Goal: Transaction & Acquisition: Book appointment/travel/reservation

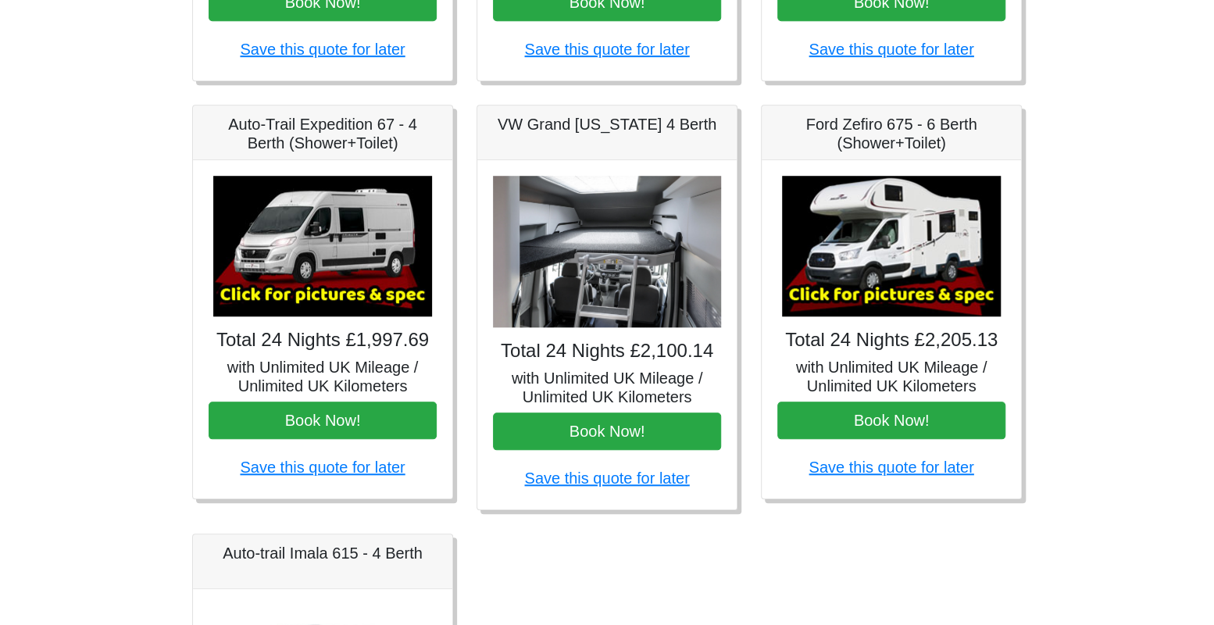
scroll to position [575, 0]
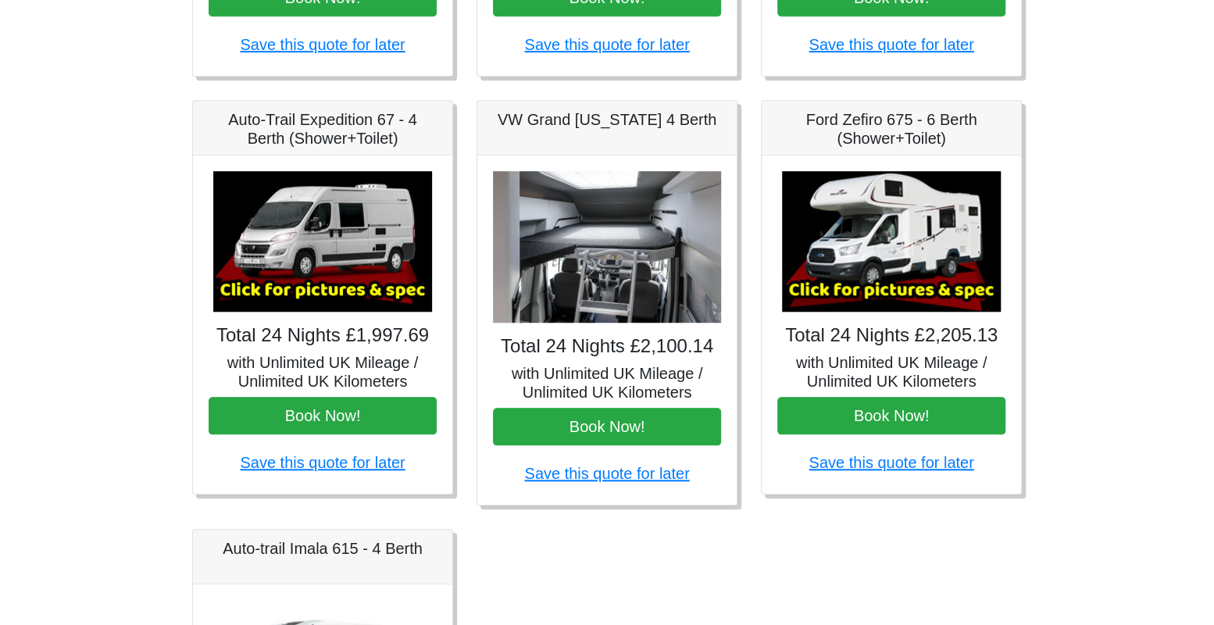
click at [897, 234] on img at bounding box center [891, 241] width 219 height 141
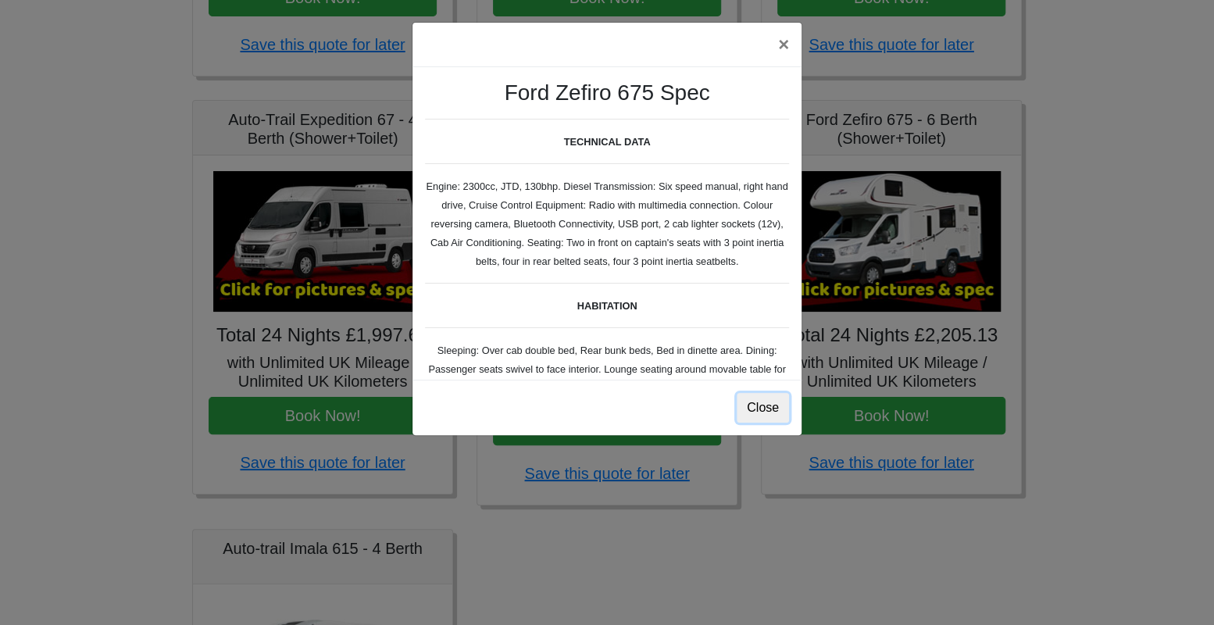
click at [775, 403] on button "Close" at bounding box center [762, 408] width 52 height 30
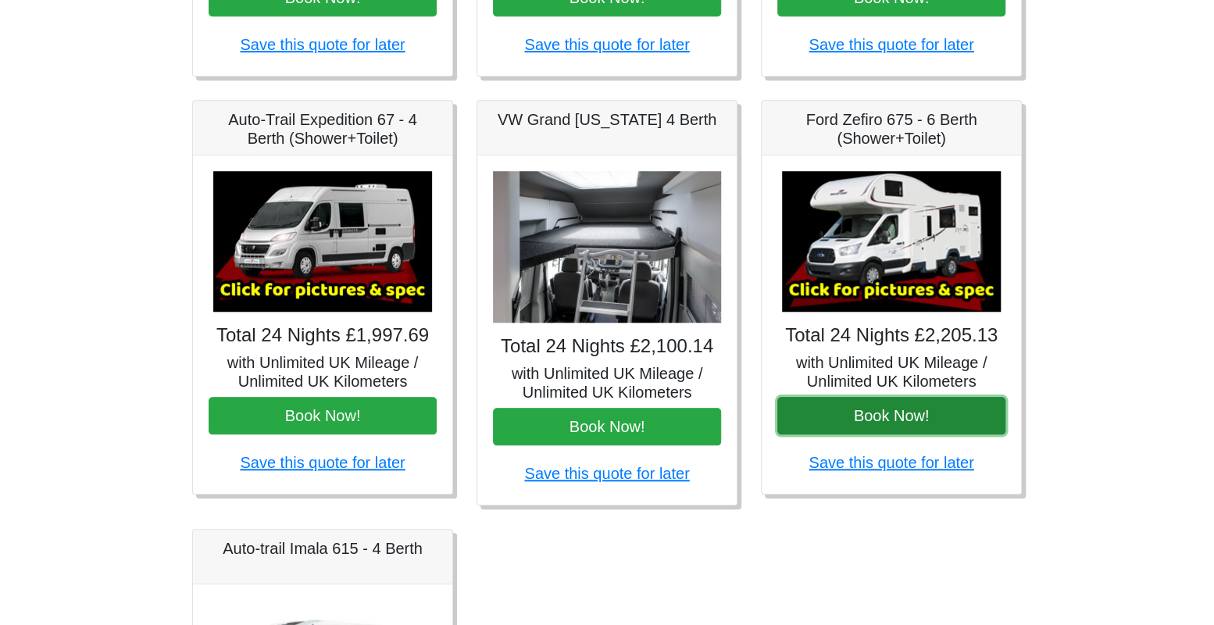
click at [921, 411] on button "Book Now!" at bounding box center [891, 415] width 228 height 37
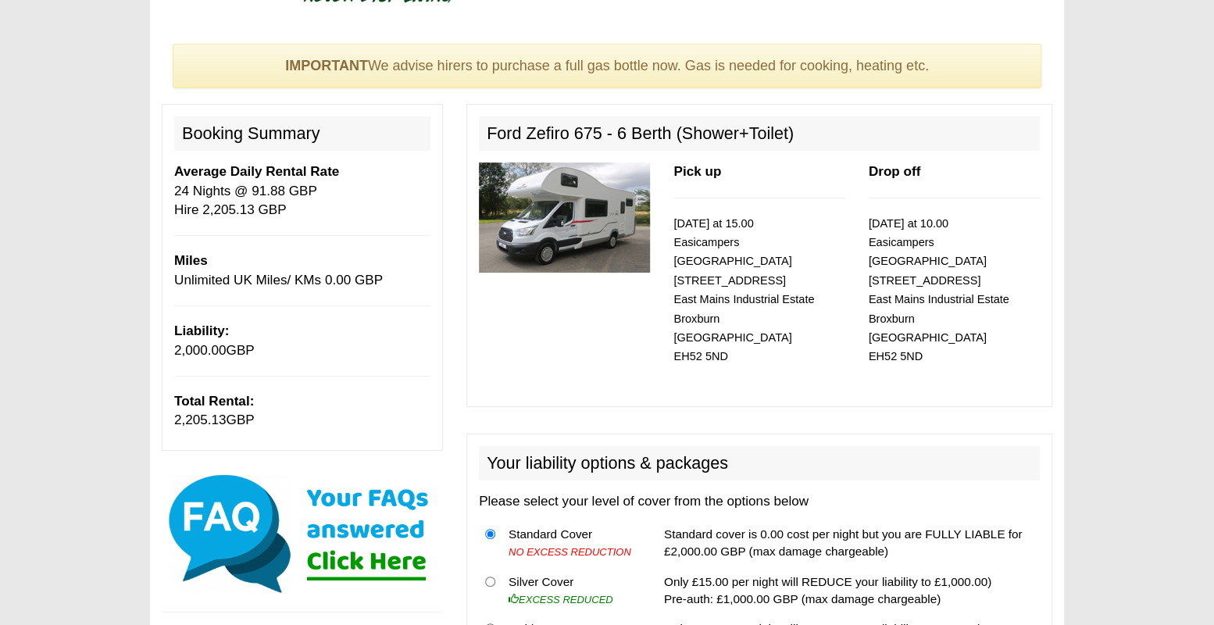
scroll to position [87, 0]
